Goal: Task Accomplishment & Management: Manage account settings

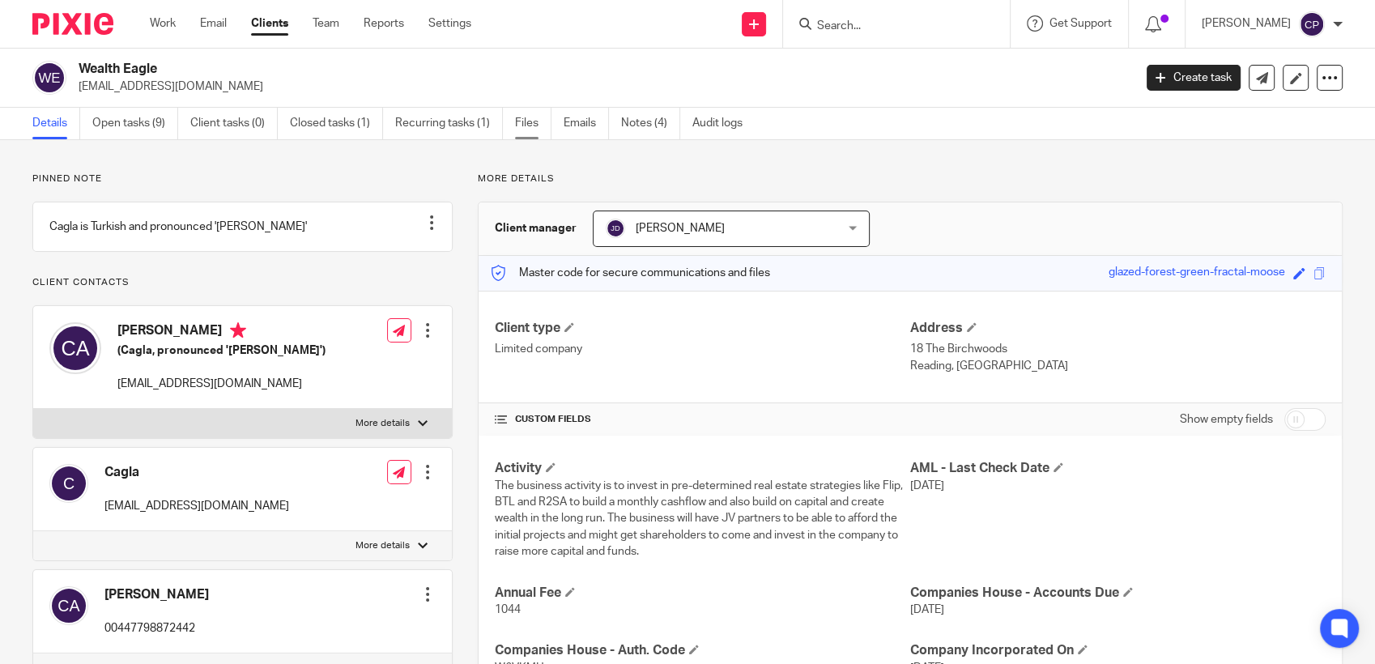
click at [544, 121] on link "Files" at bounding box center [533, 124] width 36 height 32
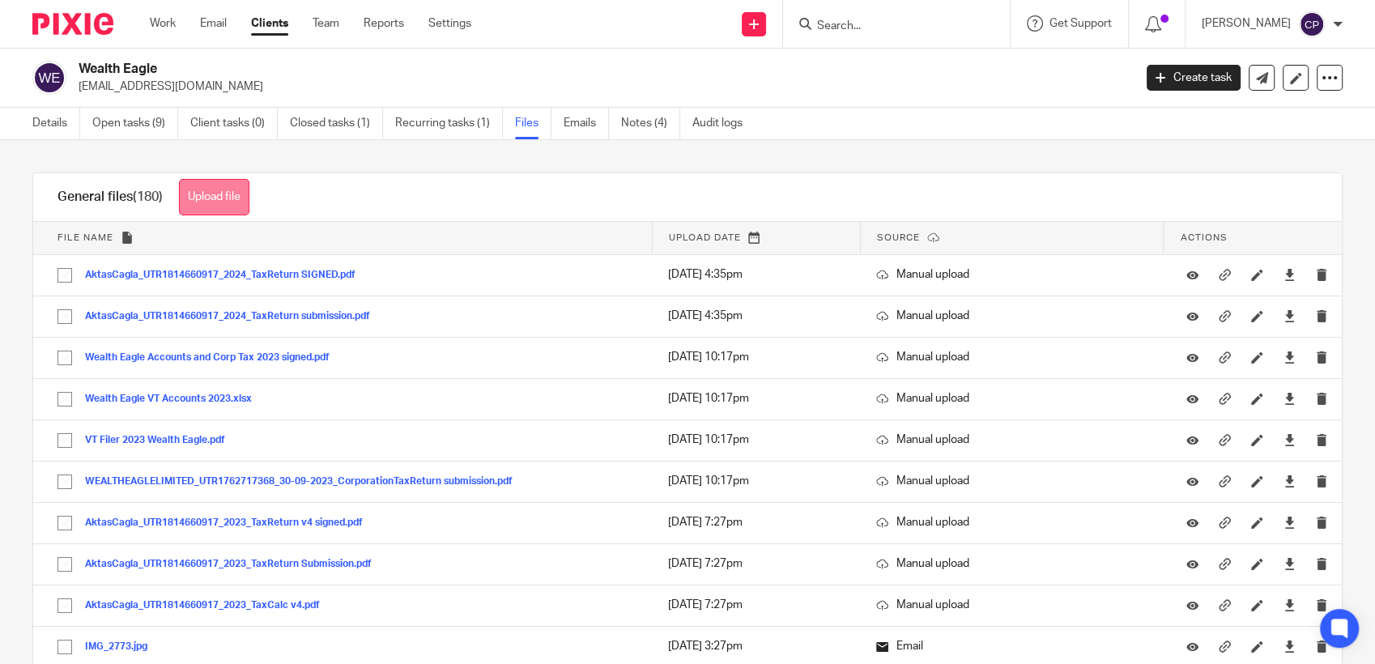
drag, startPoint x: 0, startPoint y: 0, endPoint x: 227, endPoint y: 189, distance: 296.0
click at [227, 189] on button "Upload file" at bounding box center [214, 197] width 70 height 36
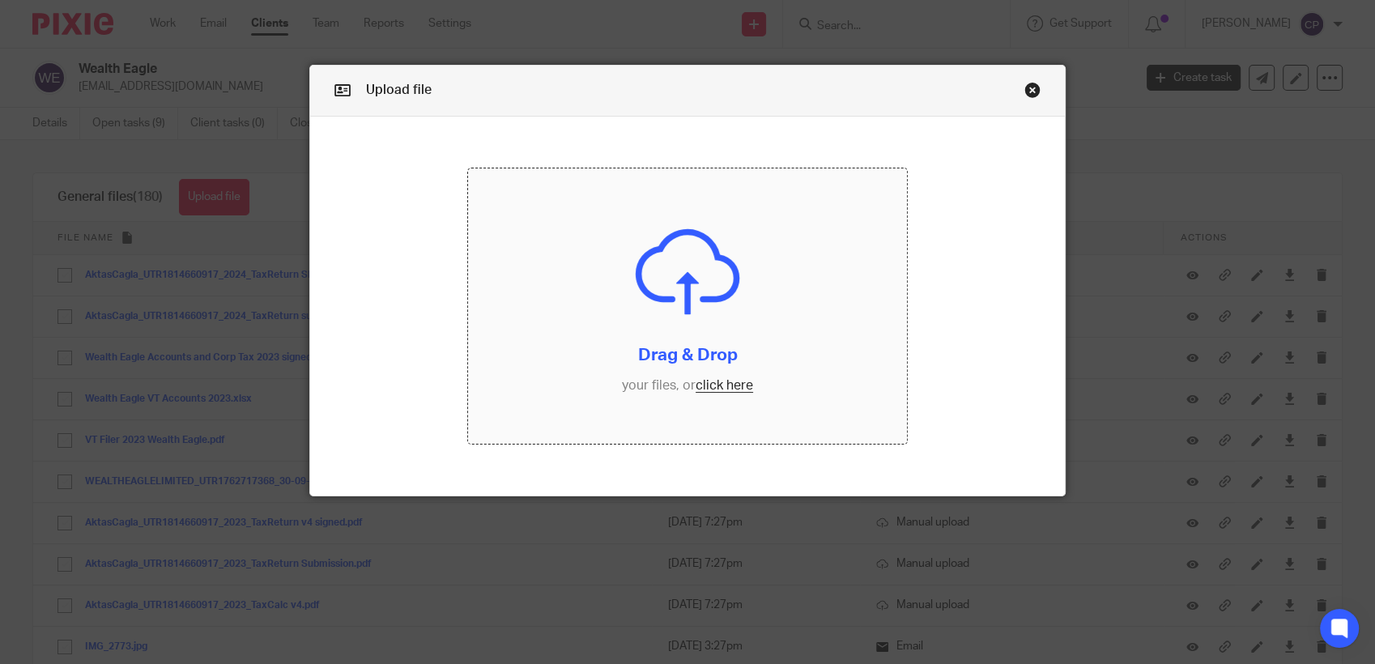
click at [699, 383] on input "file" at bounding box center [687, 305] width 439 height 275
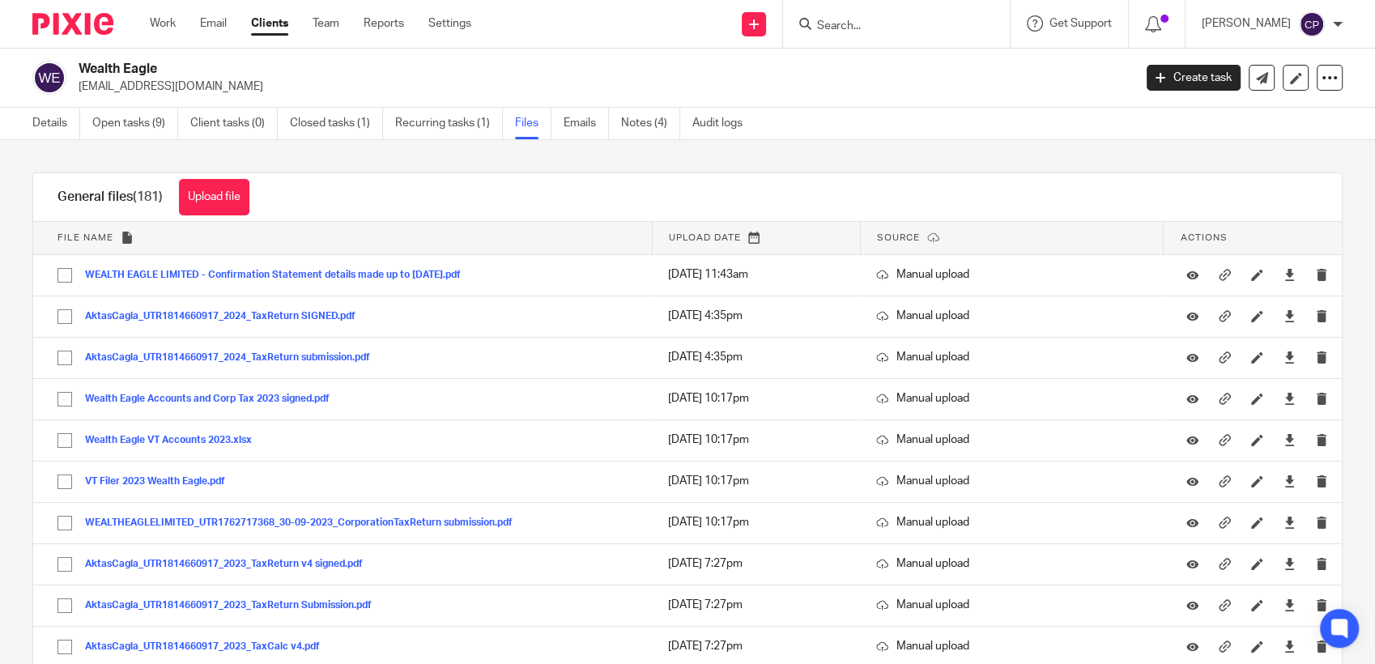
click at [830, 25] on input "Search" at bounding box center [888, 26] width 146 height 15
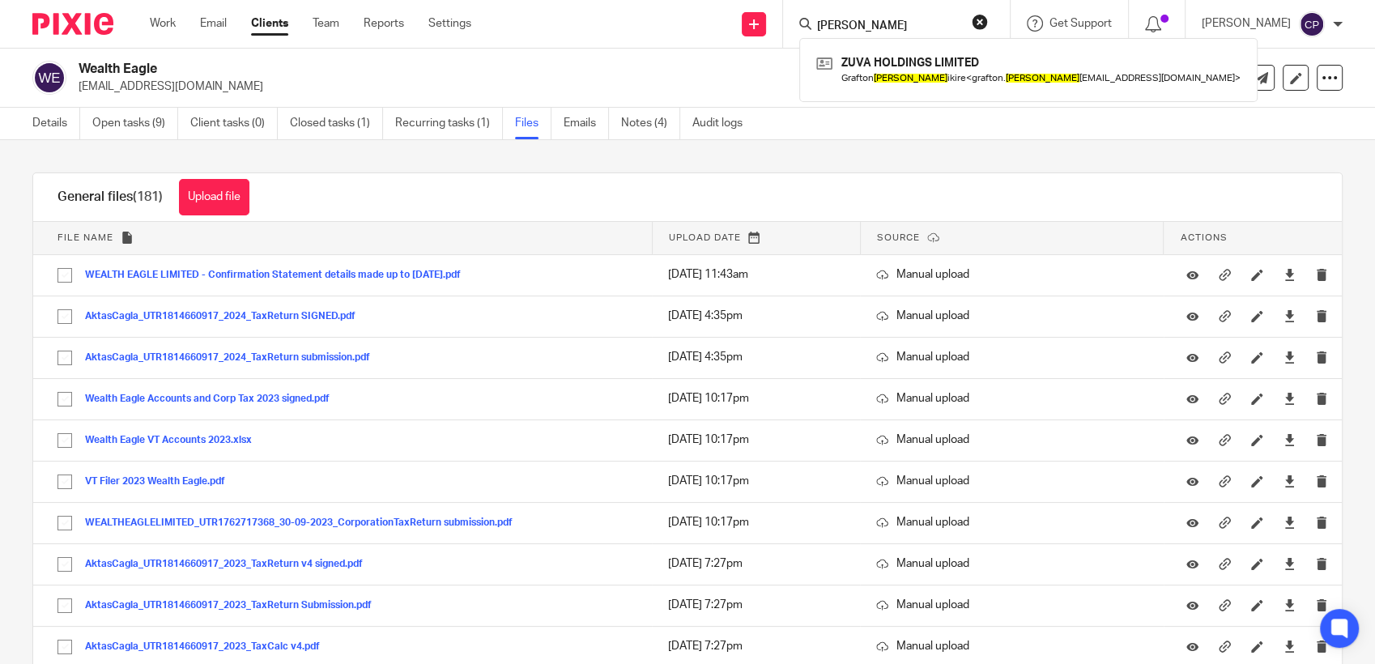
type input "chisman"
drag, startPoint x: 844, startPoint y: 28, endPoint x: 800, endPoint y: 20, distance: 45.1
click at [784, 28] on div "Send new email Create task Add client chisman ZUVA HOLDINGS LIMITED Grafton Chi…" at bounding box center [934, 24] width 879 height 48
drag, startPoint x: 873, startPoint y: 29, endPoint x: 808, endPoint y: 34, distance: 64.9
click at [798, 30] on div "robert ch No results found. Try searching for the name of a client or contact..." at bounding box center [896, 24] width 227 height 48
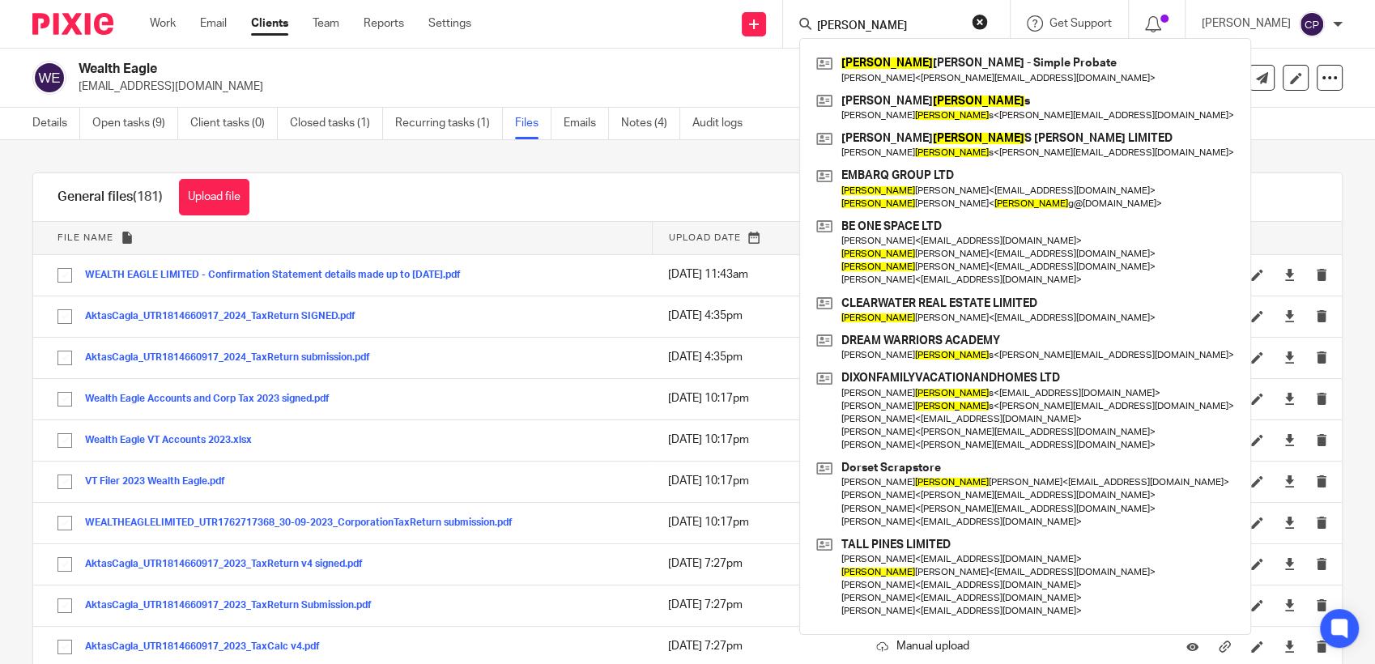
type input "robert"
drag, startPoint x: 882, startPoint y: 19, endPoint x: 747, endPoint y: 16, distance: 135.2
click at [747, 16] on div "Send new email Create task Add client robert Robert Norman - Martin Norman - Si…" at bounding box center [934, 24] width 879 height 48
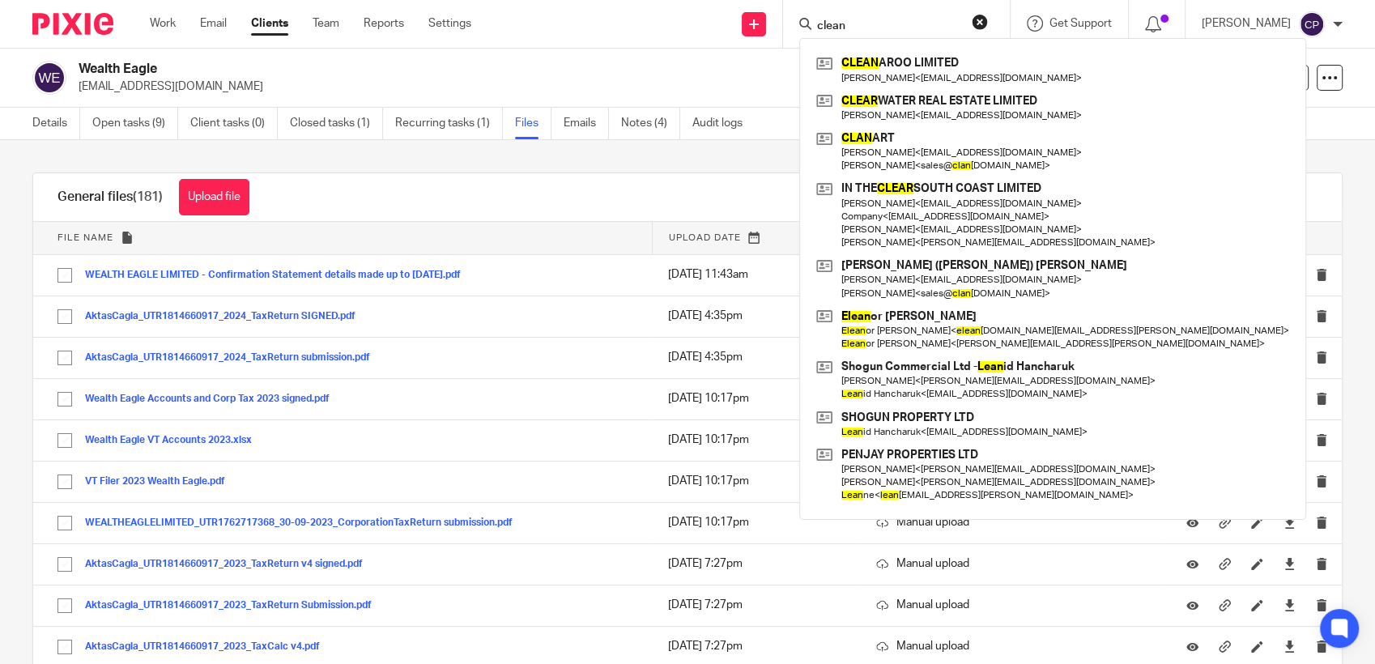
type input "clean"
drag, startPoint x: 833, startPoint y: 33, endPoint x: 785, endPoint y: 37, distance: 47.9
click at [785, 37] on div "Send new email Create task Add client clean CLEAN AROO LIMITED Nic Scudamore < …" at bounding box center [934, 24] width 879 height 48
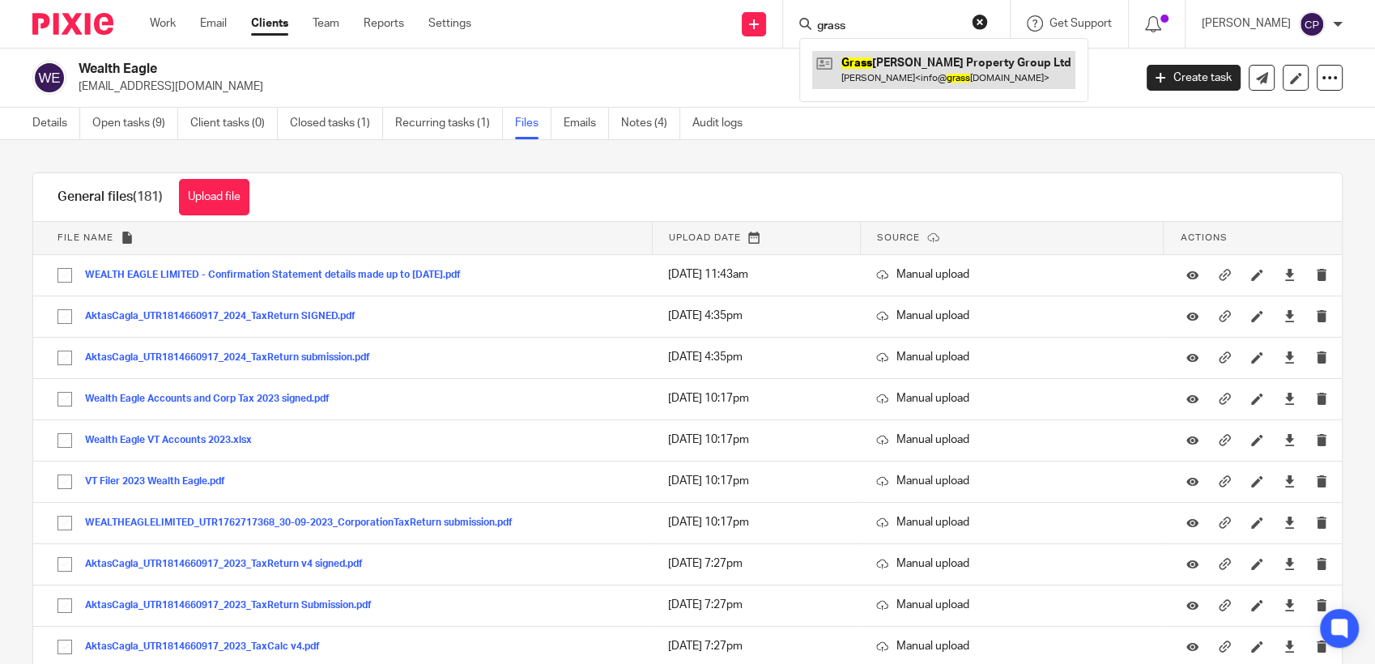
type input "grass"
click at [894, 75] on link at bounding box center [943, 69] width 263 height 37
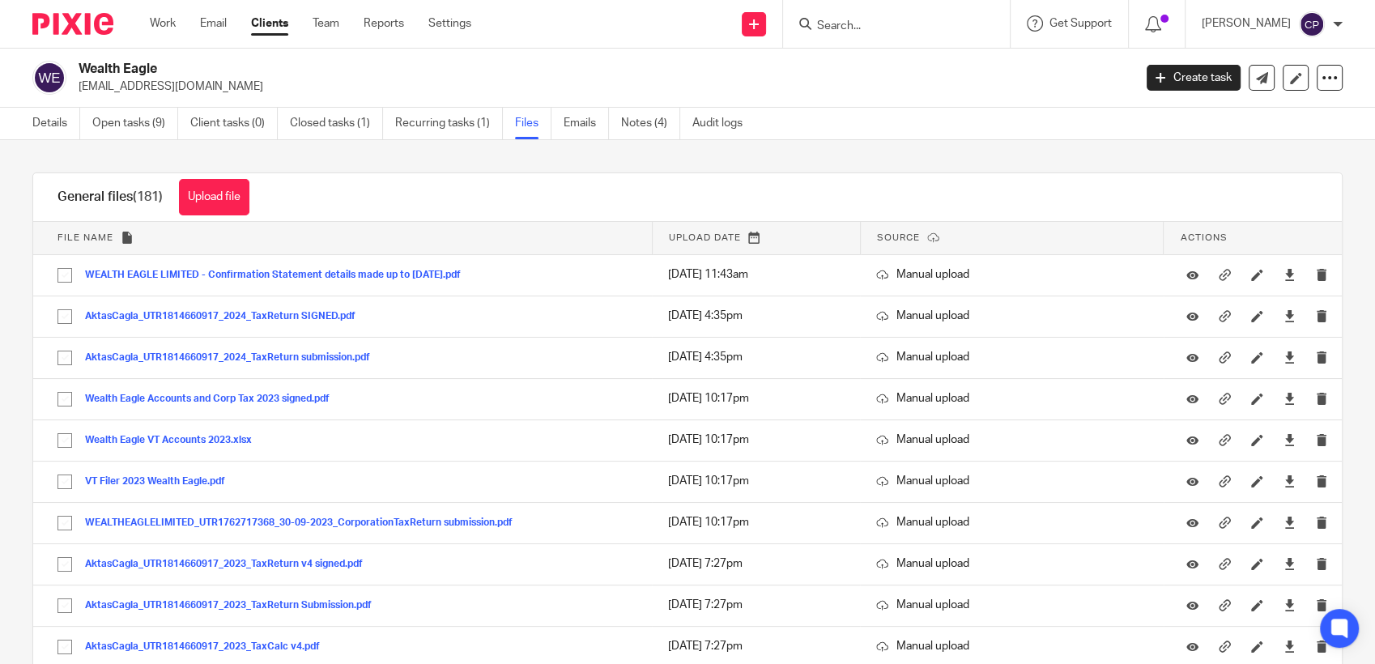
click at [844, 21] on input "Search" at bounding box center [888, 26] width 146 height 15
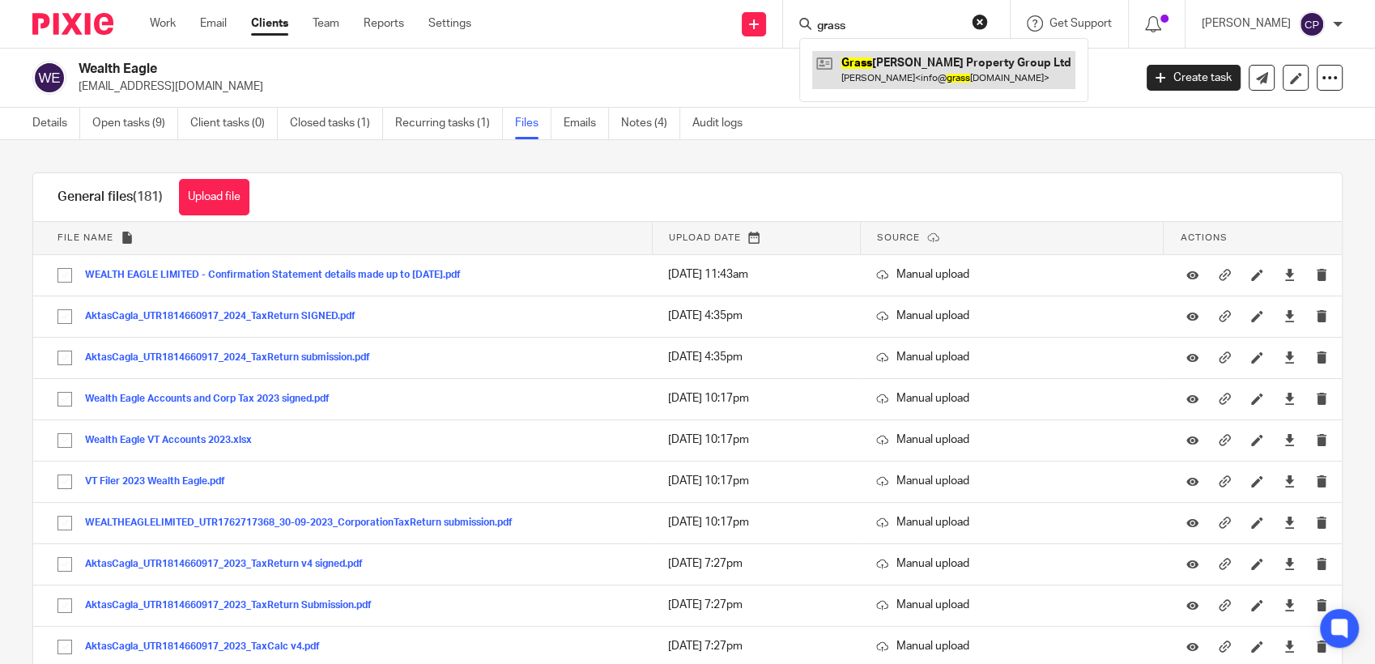
type input "grass"
click at [892, 81] on link at bounding box center [943, 69] width 263 height 37
